Goal: Task Accomplishment & Management: Complete application form

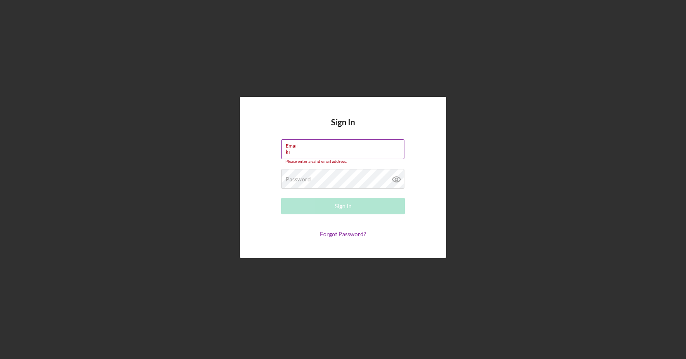
type input "[PERSON_NAME][EMAIL_ADDRESS][DOMAIN_NAME]"
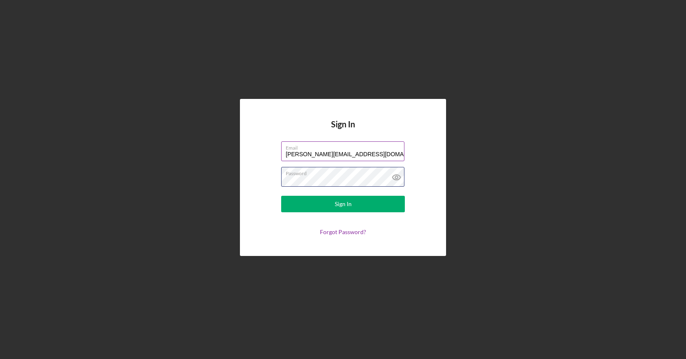
click at [281, 196] on button "Sign In" at bounding box center [343, 204] width 124 height 16
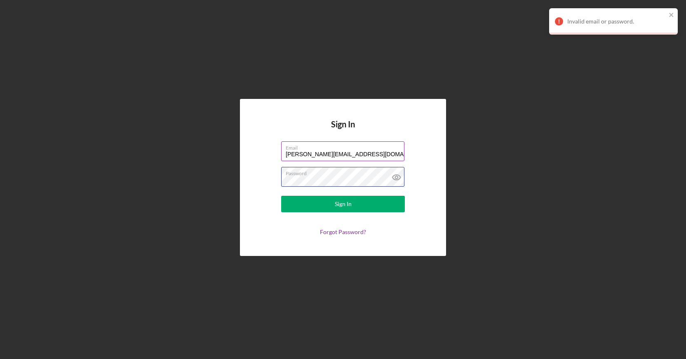
click at [281, 196] on button "Sign In" at bounding box center [343, 204] width 124 height 16
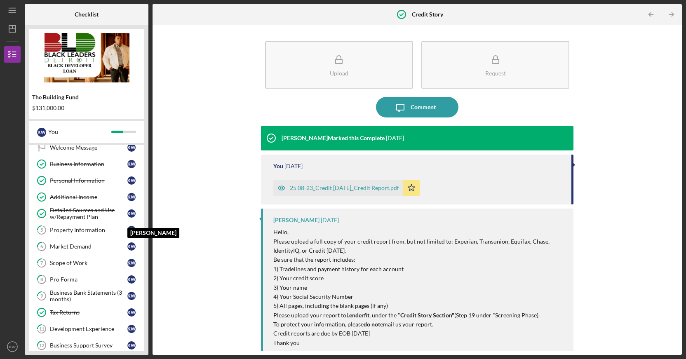
scroll to position [176, 0]
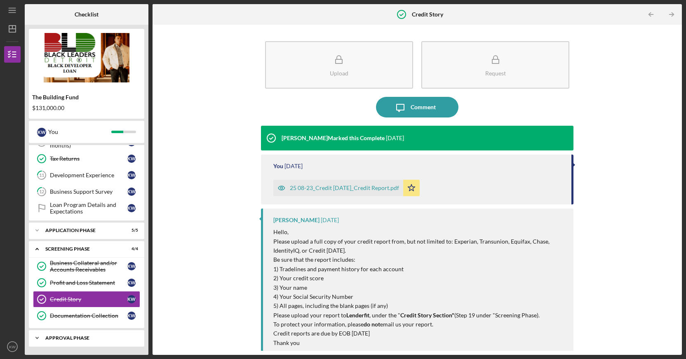
click at [89, 333] on div "Icon/Expander Approval Phase 1 / 8" at bounding box center [86, 338] width 115 height 16
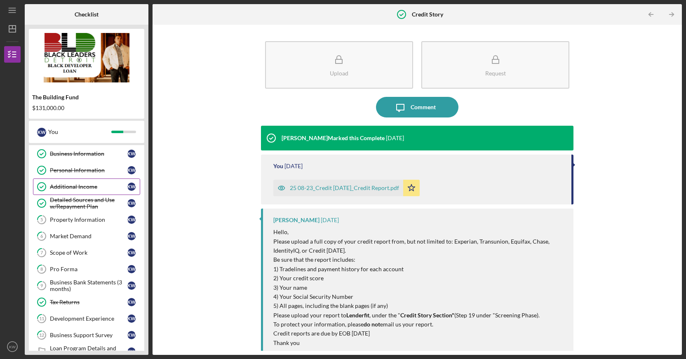
scroll to position [0, 0]
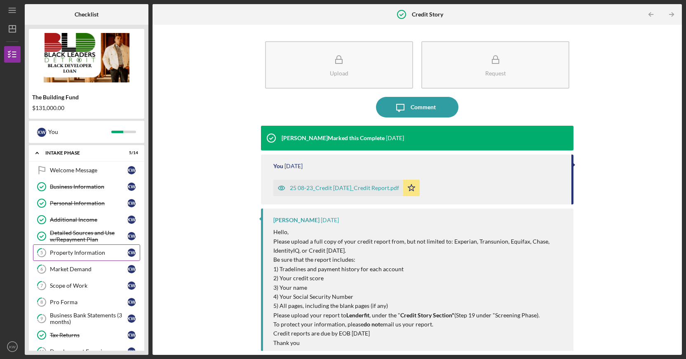
click at [77, 251] on div "Property Information" at bounding box center [88, 252] width 77 height 7
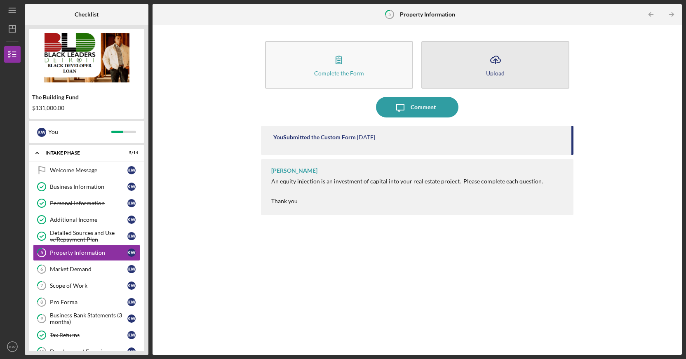
click at [514, 60] on button "Icon/Upload Upload" at bounding box center [495, 64] width 148 height 47
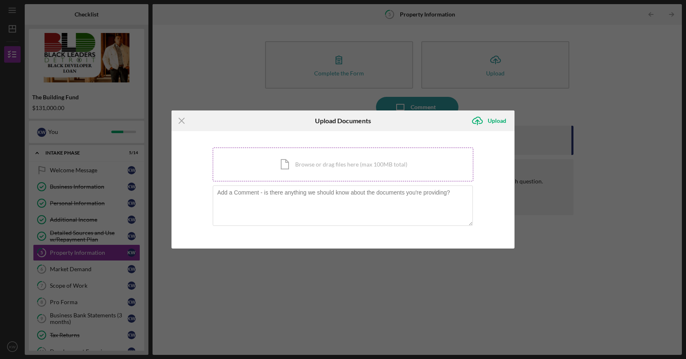
click at [294, 167] on div "Icon/Document Browse or drag files here (max 100MB total) Tap to choose files o…" at bounding box center [343, 165] width 260 height 34
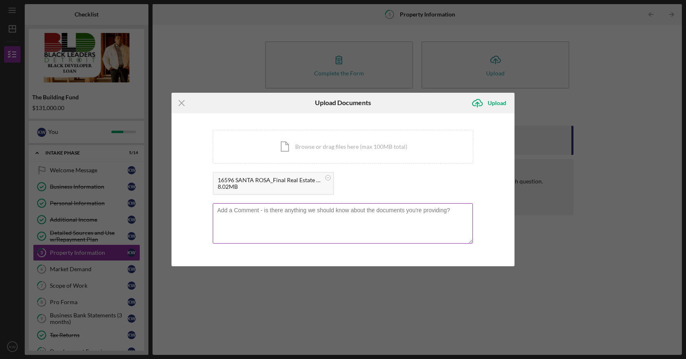
click at [343, 222] on textarea at bounding box center [343, 223] width 260 height 40
type textarea "Real Estate Closing Bill"
click at [465, 188] on div "16596 SANTA ROSA_Final Real Estate Closing Read.pdf 8.02MB" at bounding box center [343, 185] width 260 height 27
click at [498, 105] on div "Upload" at bounding box center [497, 103] width 19 height 16
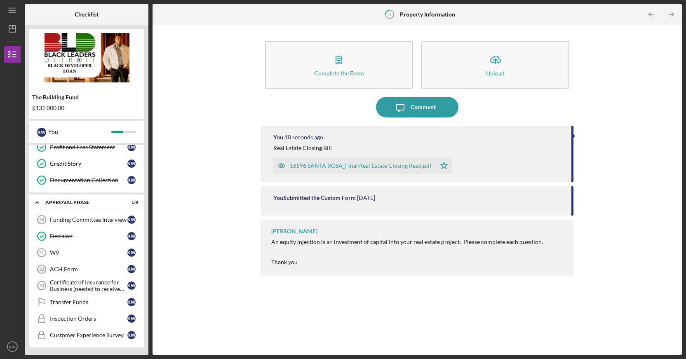
scroll to position [313, 0]
click at [85, 251] on div "W9" at bounding box center [88, 252] width 77 height 7
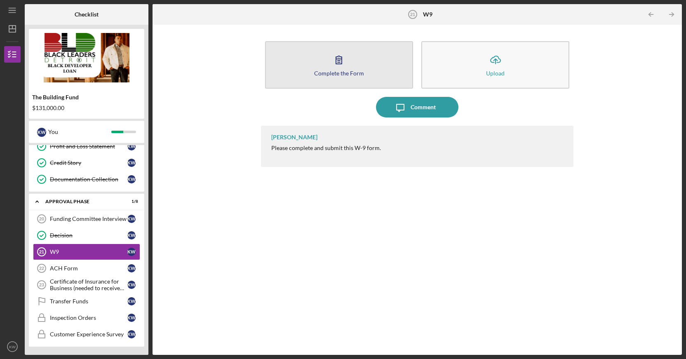
click at [364, 63] on button "Complete the Form Form" at bounding box center [339, 64] width 148 height 47
click at [378, 66] on button "Complete the Form Form" at bounding box center [339, 64] width 148 height 47
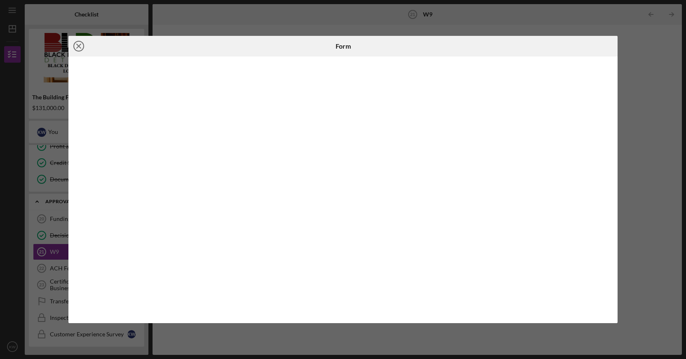
click at [79, 49] on icon "Icon/Close" at bounding box center [78, 46] width 21 height 21
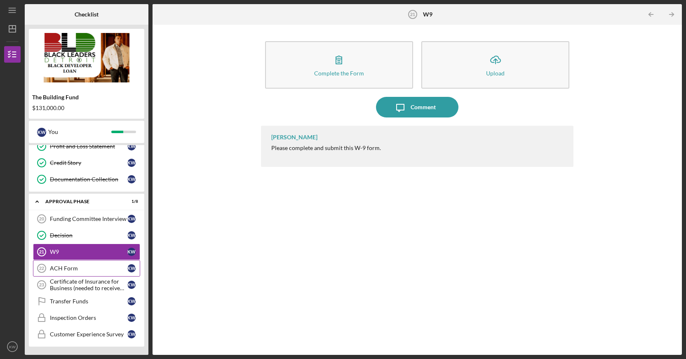
click at [87, 270] on div "ACH Form" at bounding box center [88, 268] width 77 height 7
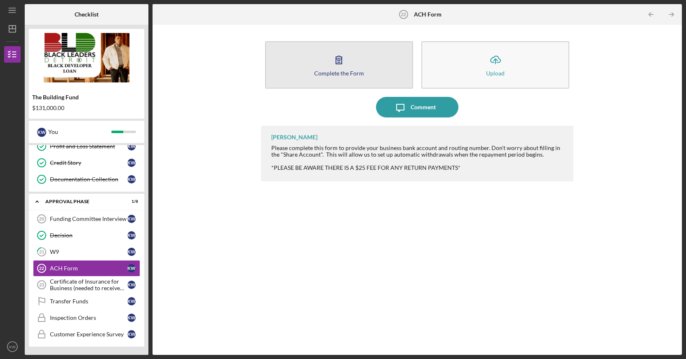
click at [348, 61] on icon "button" at bounding box center [338, 59] width 21 height 21
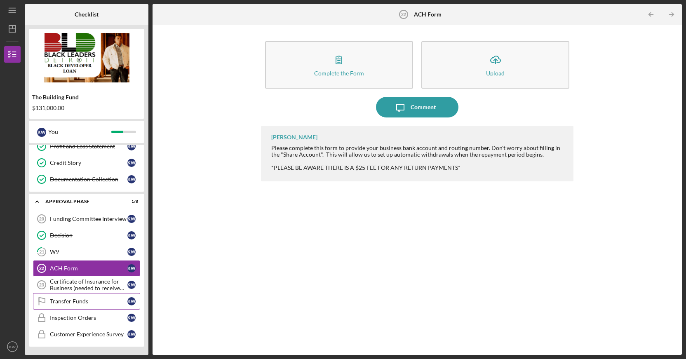
click at [99, 301] on div "Transfer Funds" at bounding box center [88, 301] width 77 height 7
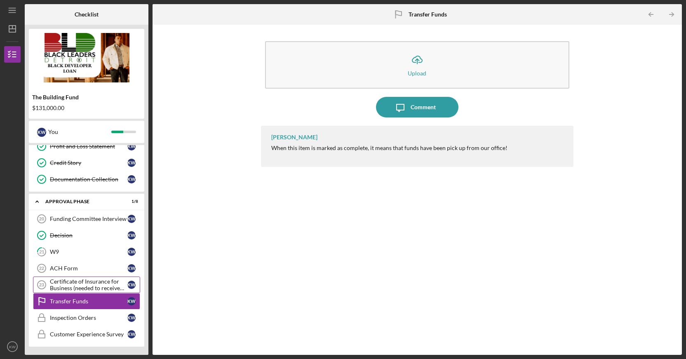
click at [87, 280] on div "Certificate of Insurance for Business (needed to receive funds)" at bounding box center [88, 284] width 77 height 13
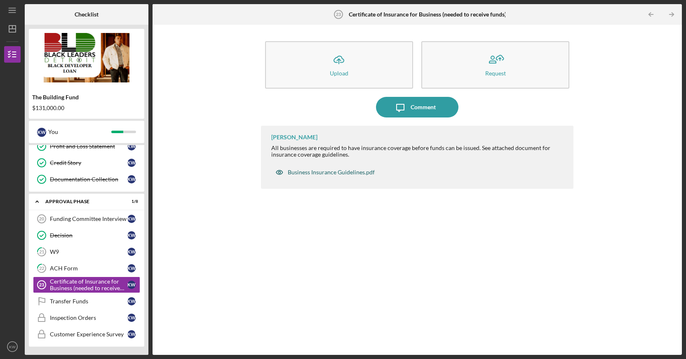
click at [326, 173] on div "Business Insurance Guidelines.pdf" at bounding box center [331, 172] width 87 height 7
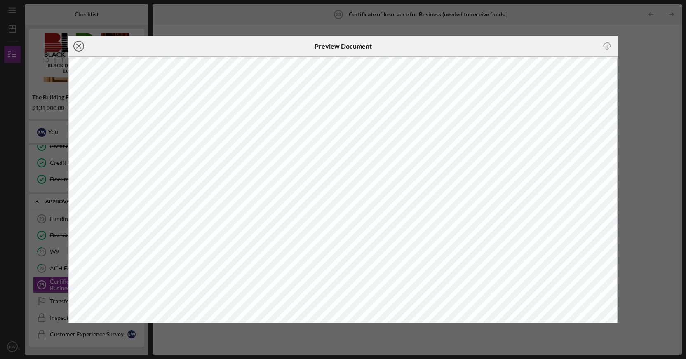
click at [82, 43] on icon "Icon/Close" at bounding box center [78, 46] width 21 height 21
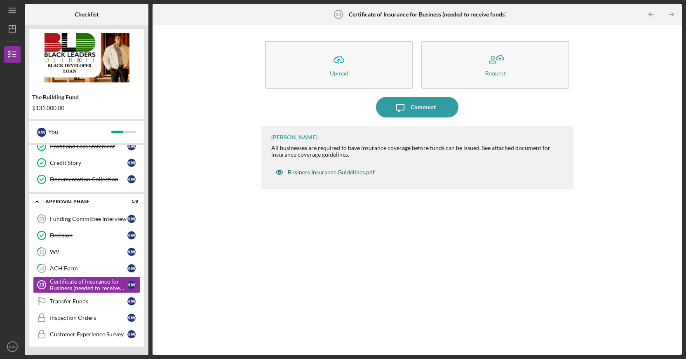
click at [329, 173] on div "Business Insurance Guidelines.pdf" at bounding box center [331, 172] width 87 height 7
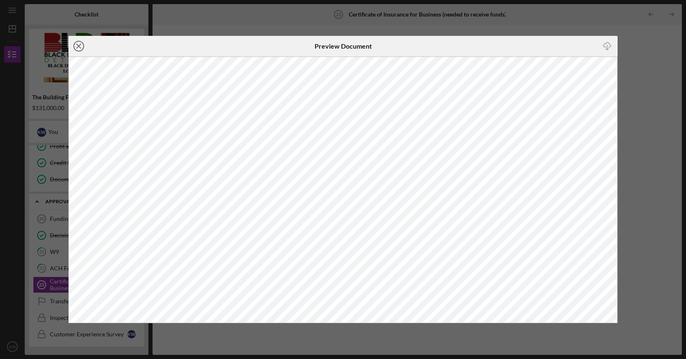
click at [74, 45] on circle at bounding box center [79, 46] width 10 height 10
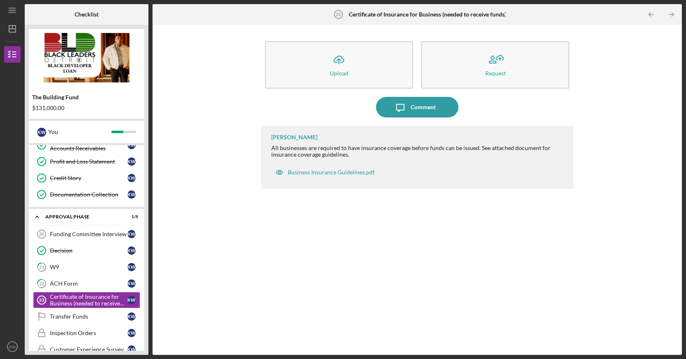
scroll to position [313, 0]
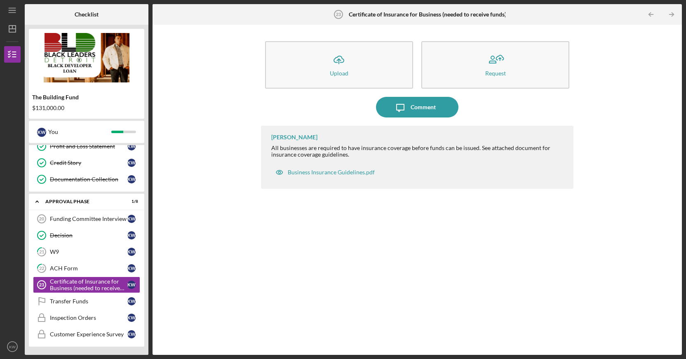
click at [59, 111] on div "$131,000.00" at bounding box center [86, 108] width 109 height 7
click at [14, 27] on icon "Icon/Dashboard" at bounding box center [12, 29] width 21 height 21
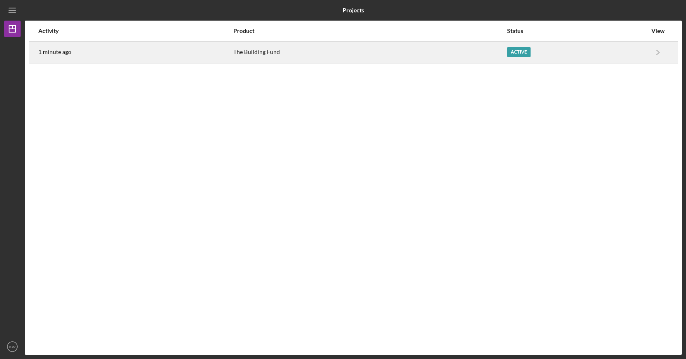
click at [168, 54] on div "1 minute ago" at bounding box center [135, 52] width 194 height 21
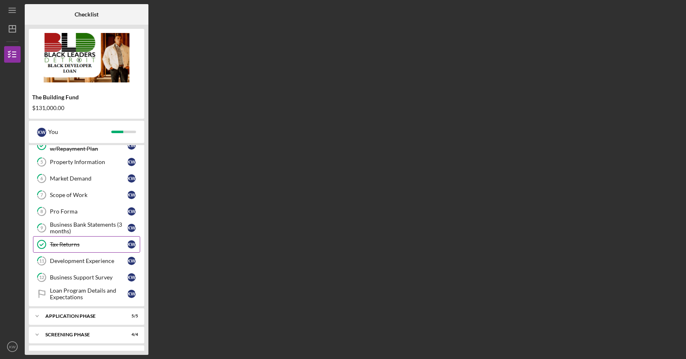
scroll to position [106, 0]
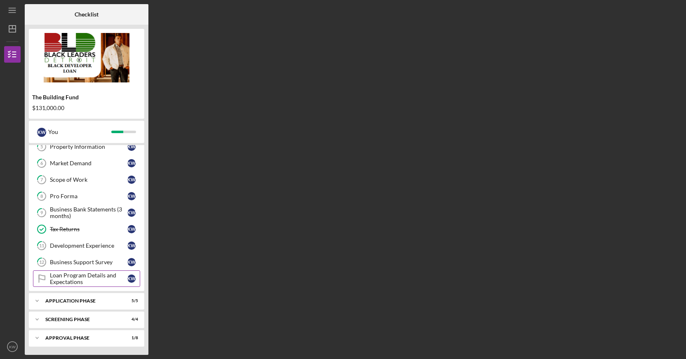
click at [101, 283] on div "Loan Program Details and Expectations" at bounding box center [88, 278] width 77 height 13
